Goal: Use online tool/utility: Utilize a website feature to perform a specific function

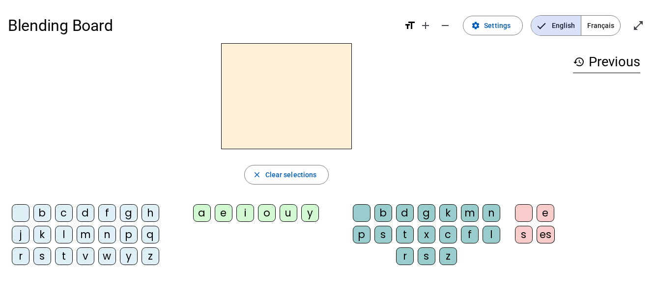
click at [600, 28] on span "Français" at bounding box center [600, 26] width 39 height 20
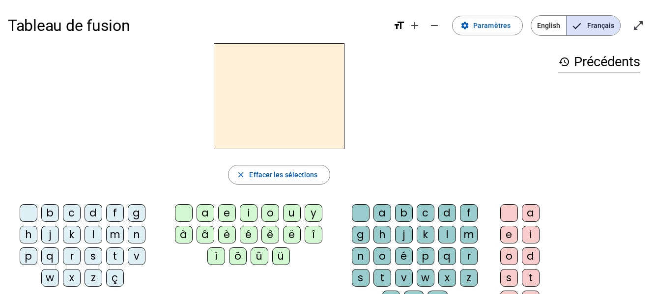
click at [26, 259] on div "p" at bounding box center [29, 257] width 18 height 18
click at [206, 212] on div "a" at bounding box center [206, 213] width 18 height 18
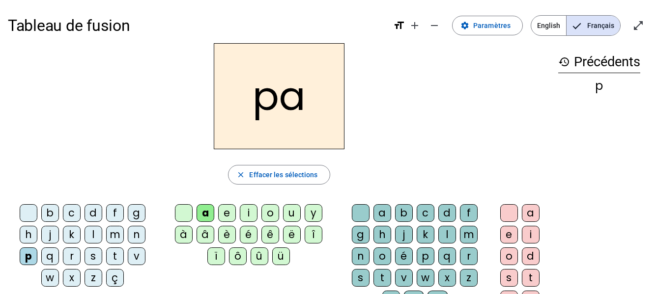
click at [75, 257] on div "r" at bounding box center [72, 257] width 18 height 18
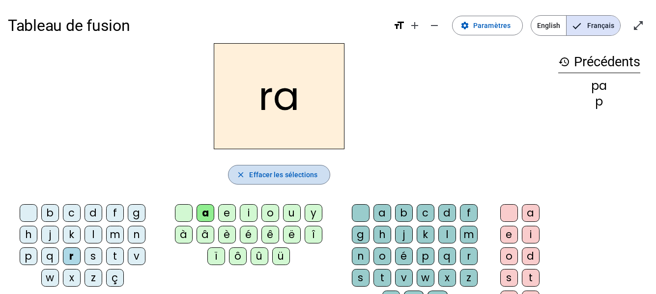
click at [234, 180] on span "button" at bounding box center [278, 175] width 101 height 24
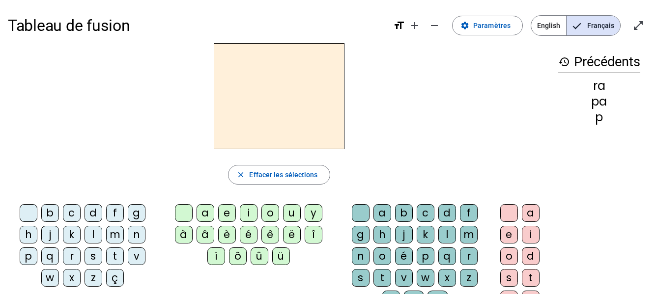
click at [26, 260] on div "p" at bounding box center [29, 257] width 18 height 18
click at [206, 210] on div "a" at bounding box center [206, 213] width 18 height 18
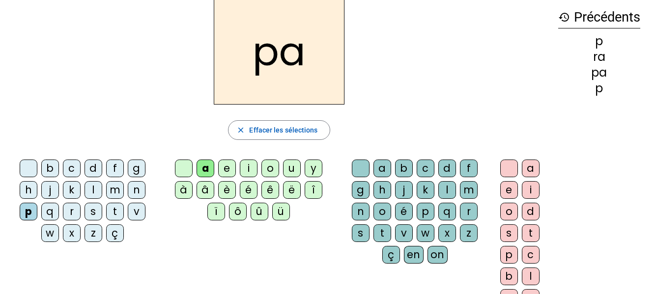
scroll to position [45, 0]
click at [464, 212] on div "r" at bounding box center [469, 211] width 18 height 18
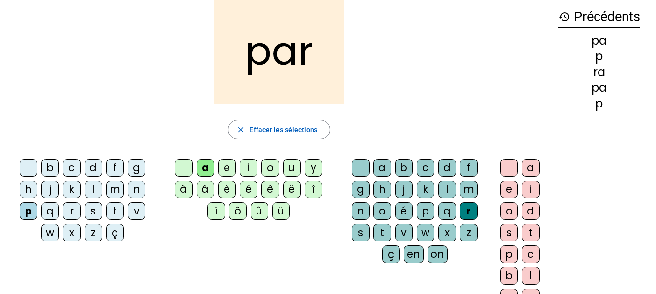
click at [534, 277] on div "l" at bounding box center [531, 276] width 18 height 18
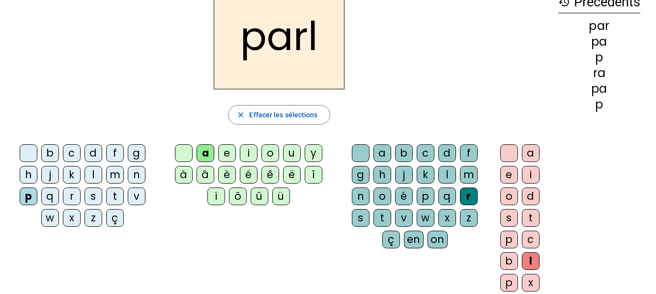
scroll to position [0, 0]
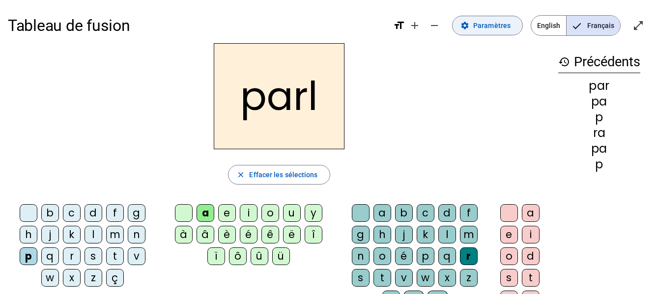
click at [473, 28] on span at bounding box center [488, 26] width 70 height 24
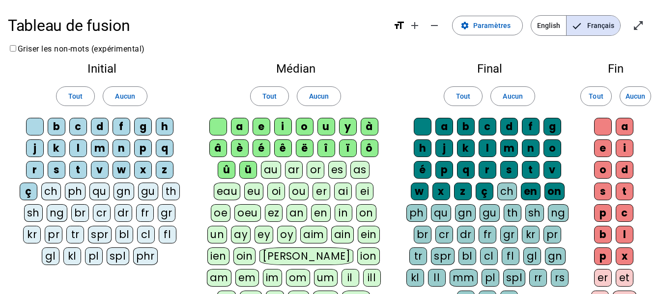
click at [402, 63] on div "Final Tout Aucun a b c d f g h j k l m n o é p q r s t v w x z ç ch en on ph qu…" at bounding box center [490, 187] width 188 height 265
